Goal: Information Seeking & Learning: Learn about a topic

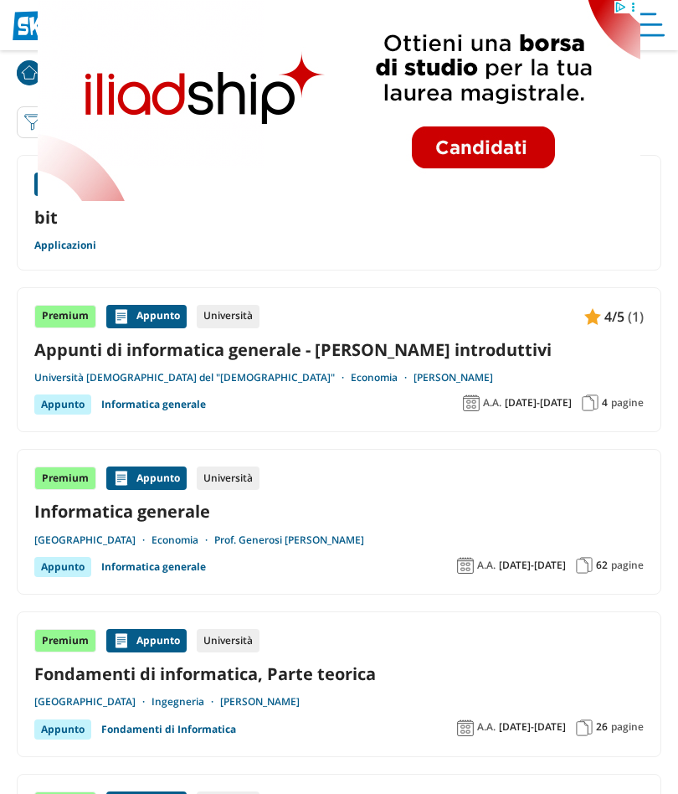
click at [167, 253] on div "Appunto Scuola superiore bit Applicazioni" at bounding box center [339, 213] width 645 height 116
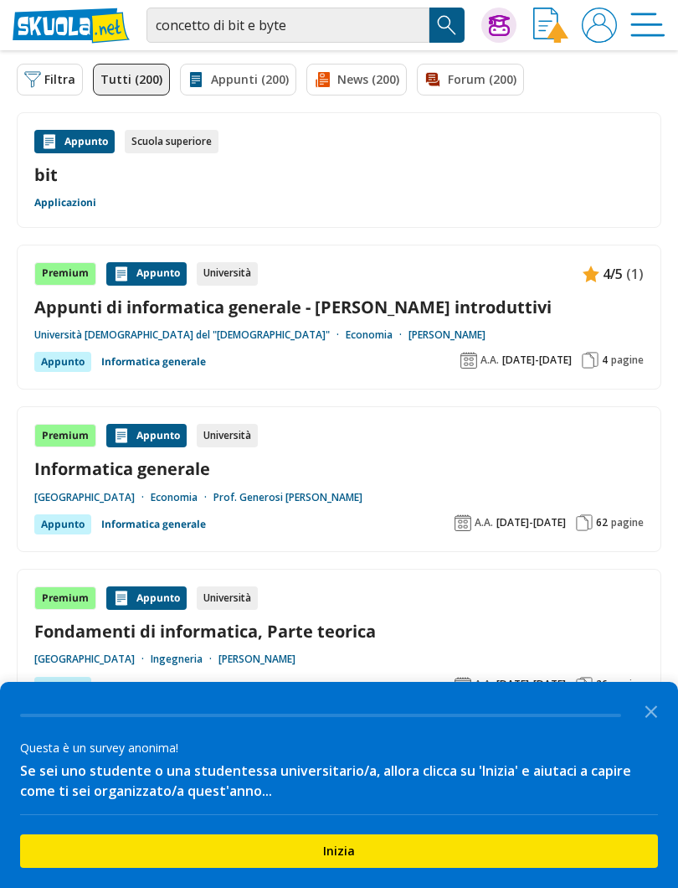
scroll to position [41, 0]
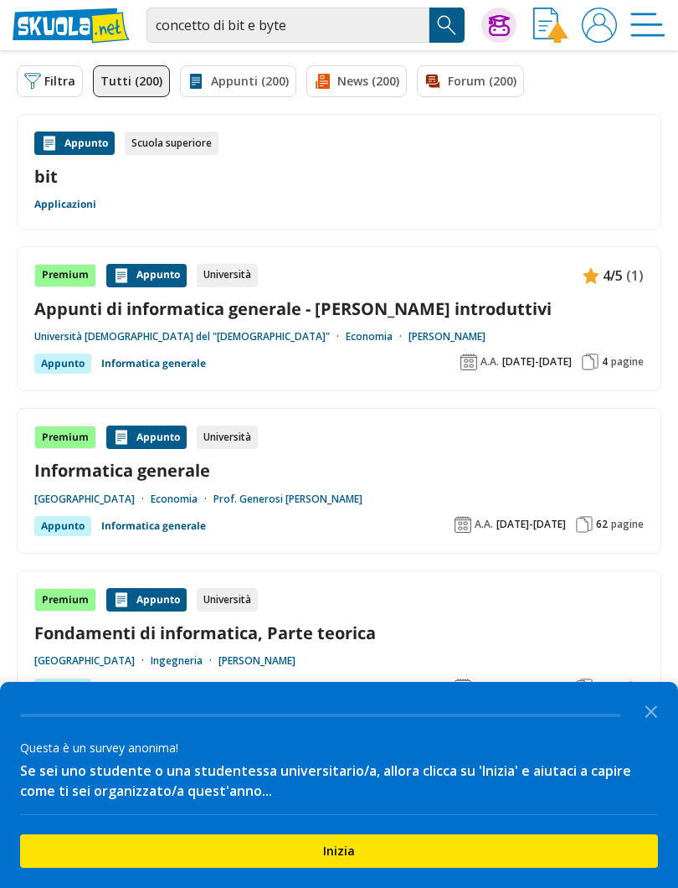
click at [656, 720] on icon "Close the survey" at bounding box center [651, 709] width 33 height 33
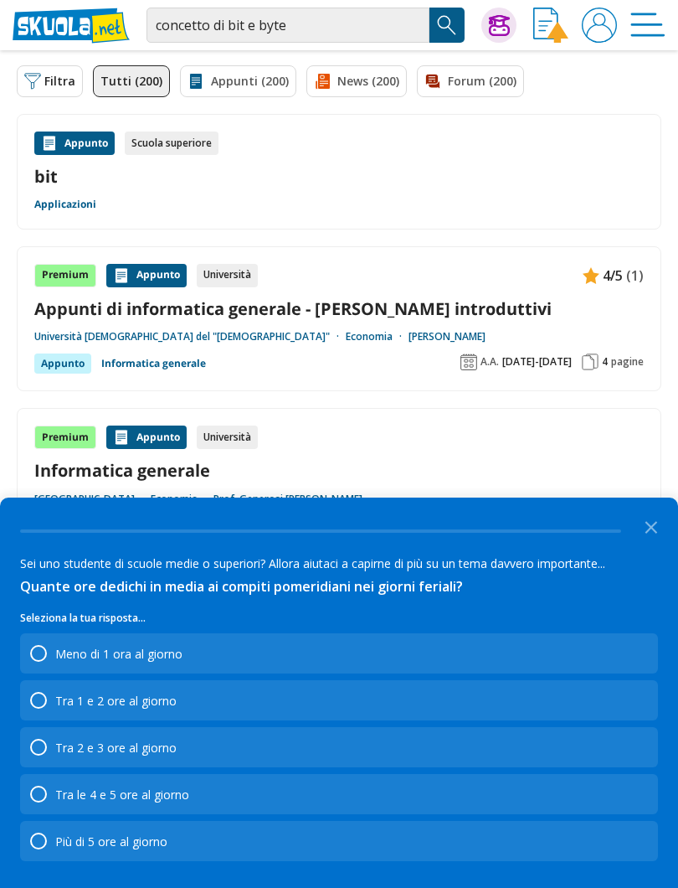
click at [666, 520] on icon "Close the survey" at bounding box center [651, 525] width 33 height 33
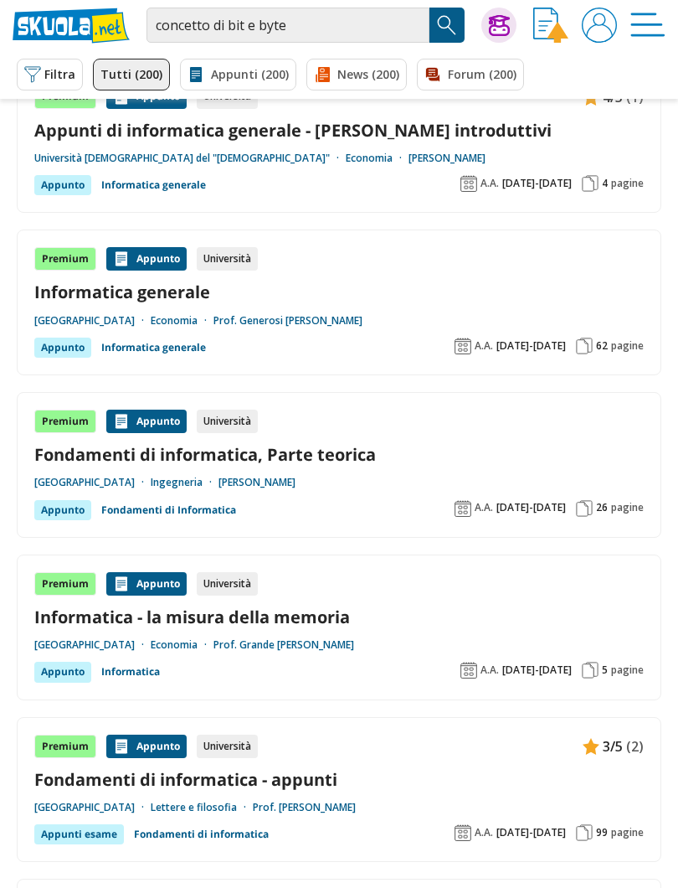
scroll to position [211, 0]
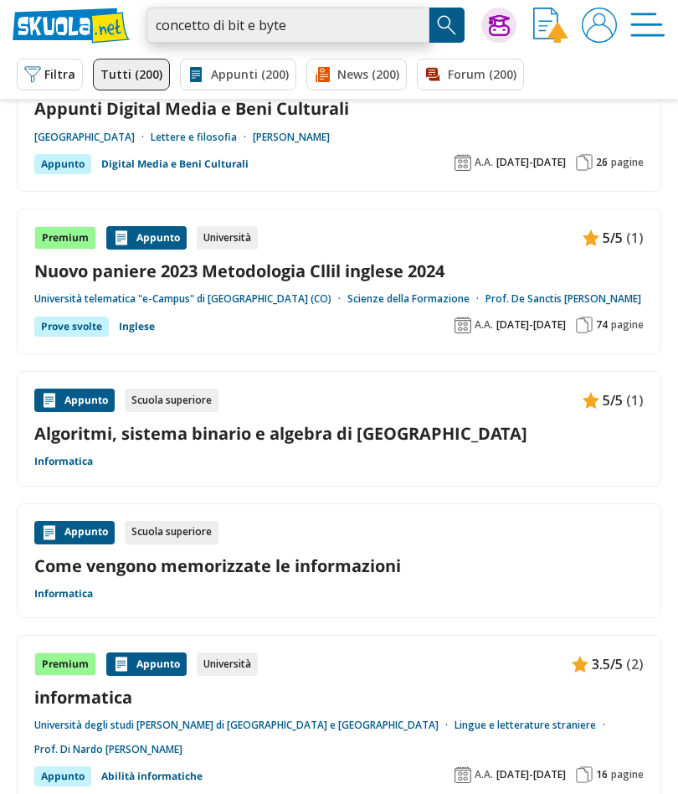
click at [409, 26] on input "concetto di bit e byte" at bounding box center [288, 25] width 283 height 35
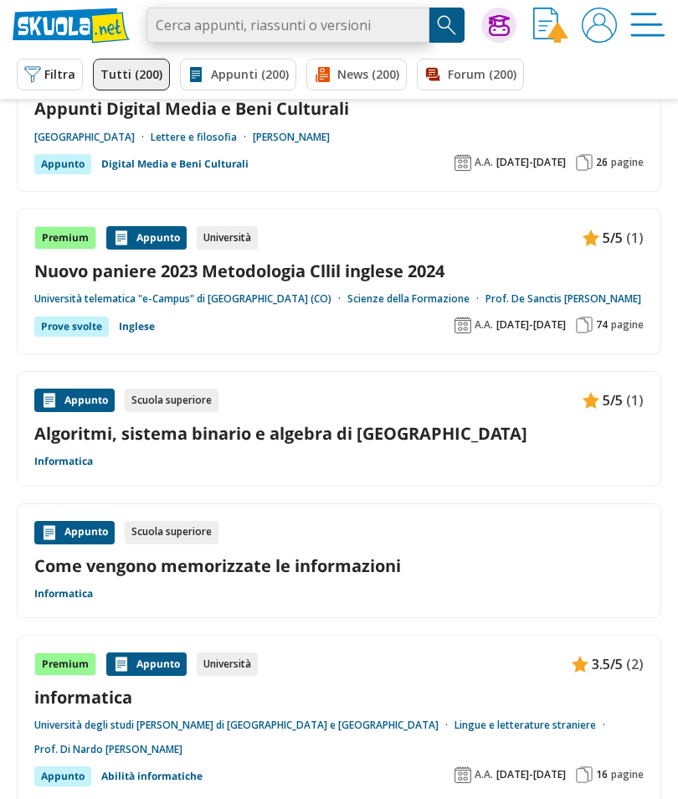
scroll to position [1043, 0]
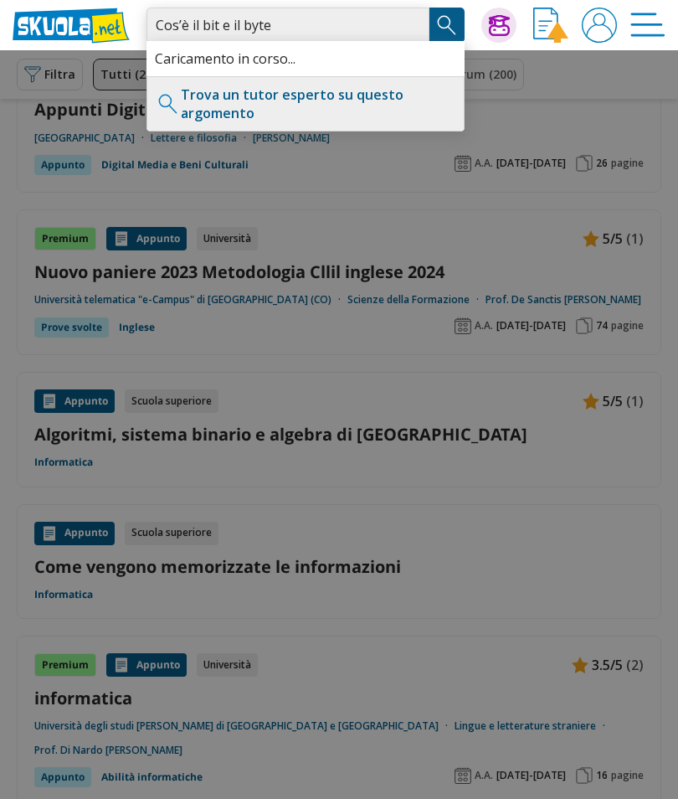
type input "Cos’è il bit e il byte"
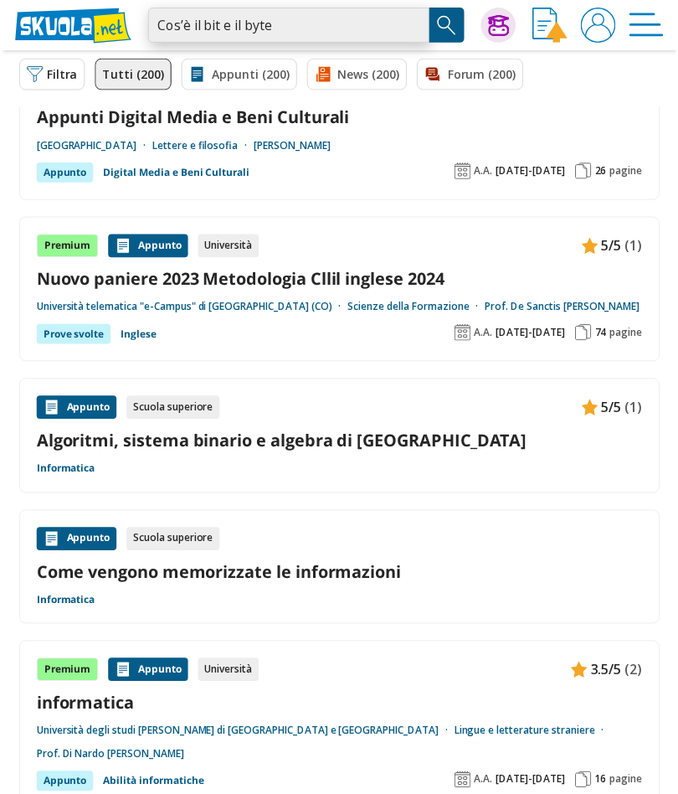
scroll to position [0, 0]
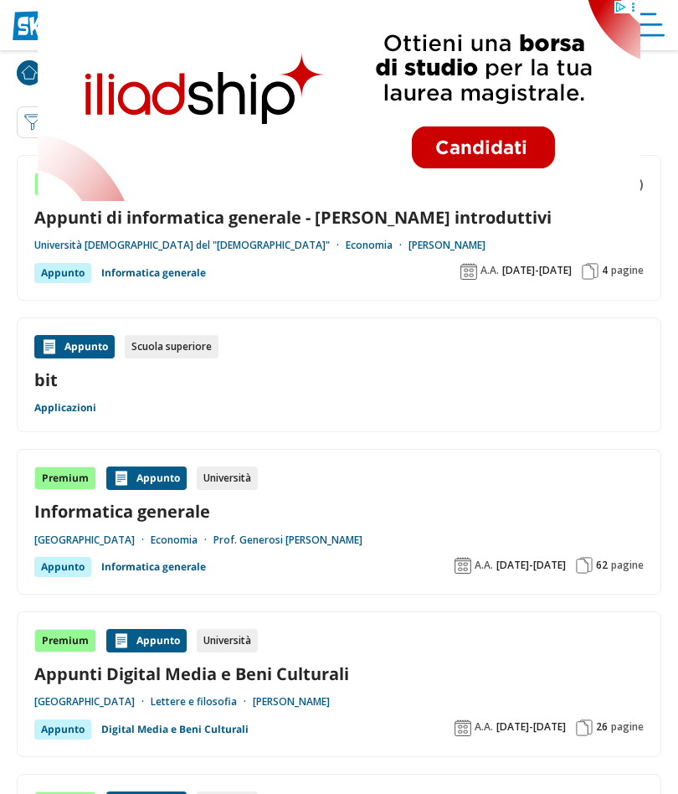
click at [461, 261] on div "Premium Appunto Università 4/5 (1) Appunti di informatica generale - Concetti i…" at bounding box center [339, 228] width 610 height 111
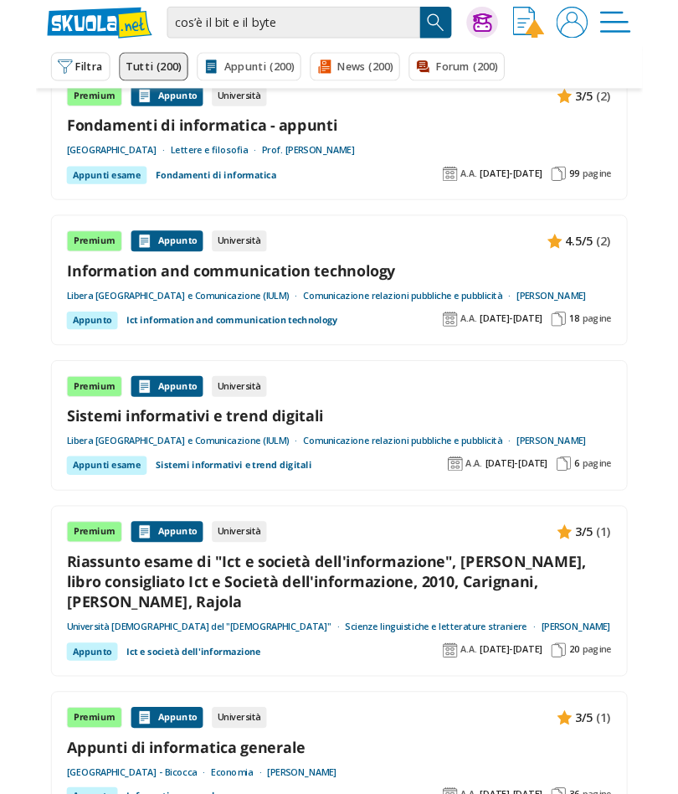
scroll to position [1161, 0]
